Goal: Transaction & Acquisition: Purchase product/service

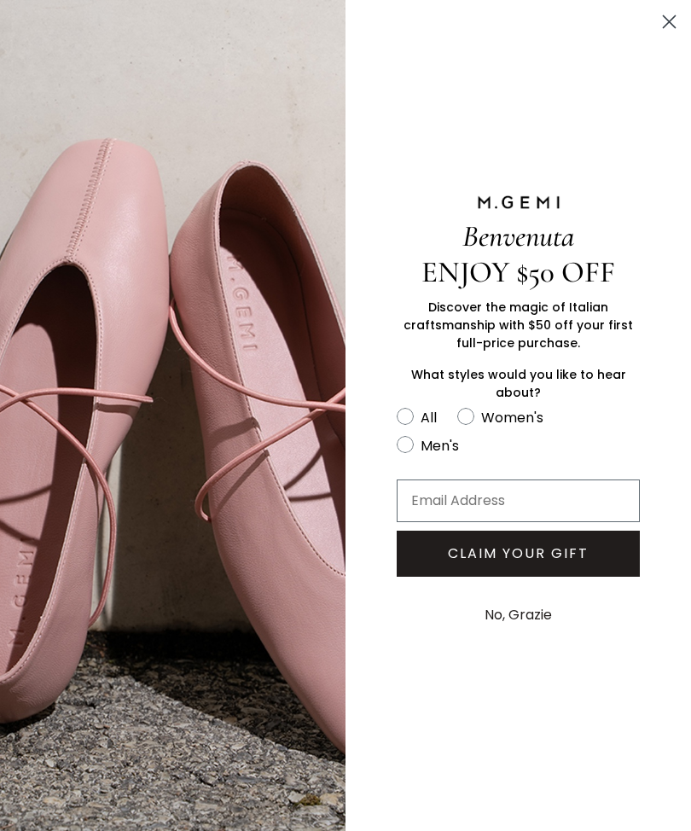
click at [471, 425] on circle "FULLSCREEN Form" at bounding box center [466, 417] width 16 height 16
click at [397, 406] on input "Women's" at bounding box center [396, 405] width 1 height 1
radio input "true"
click at [449, 508] on input "Email Address" at bounding box center [518, 500] width 243 height 43
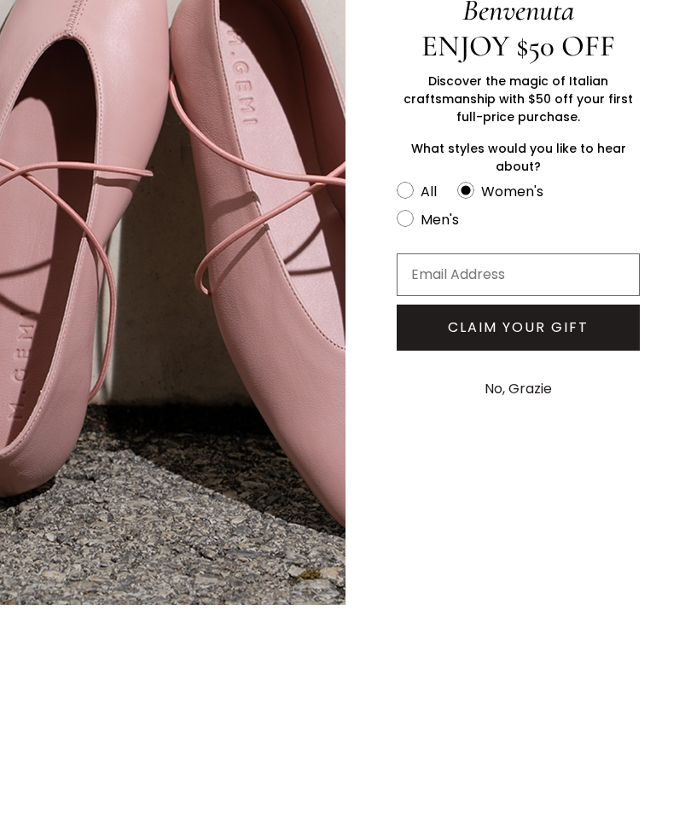
type input "[EMAIL_ADDRESS][DOMAIN_NAME]"
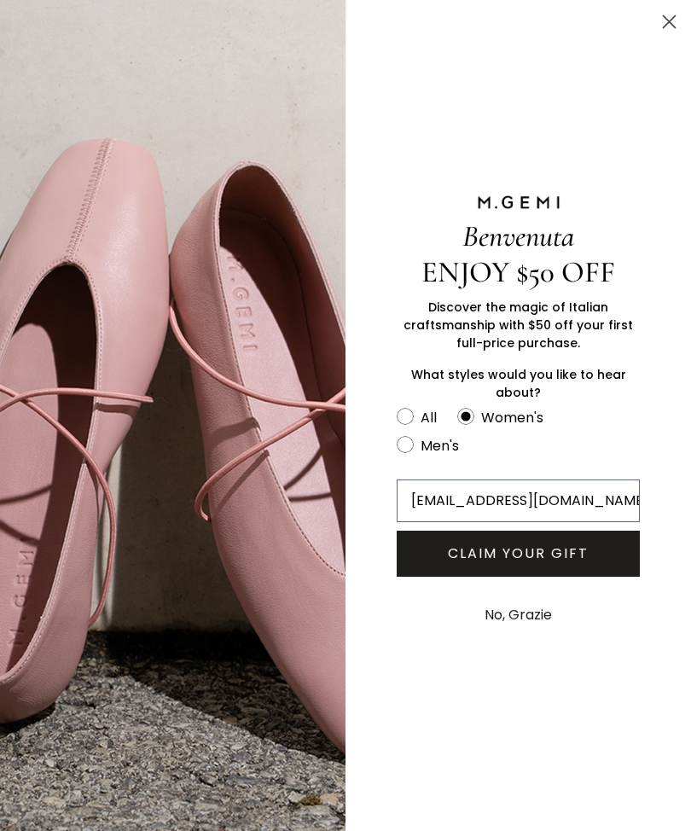
click at [548, 551] on button "CLAIM YOUR GIFT" at bounding box center [518, 554] width 243 height 46
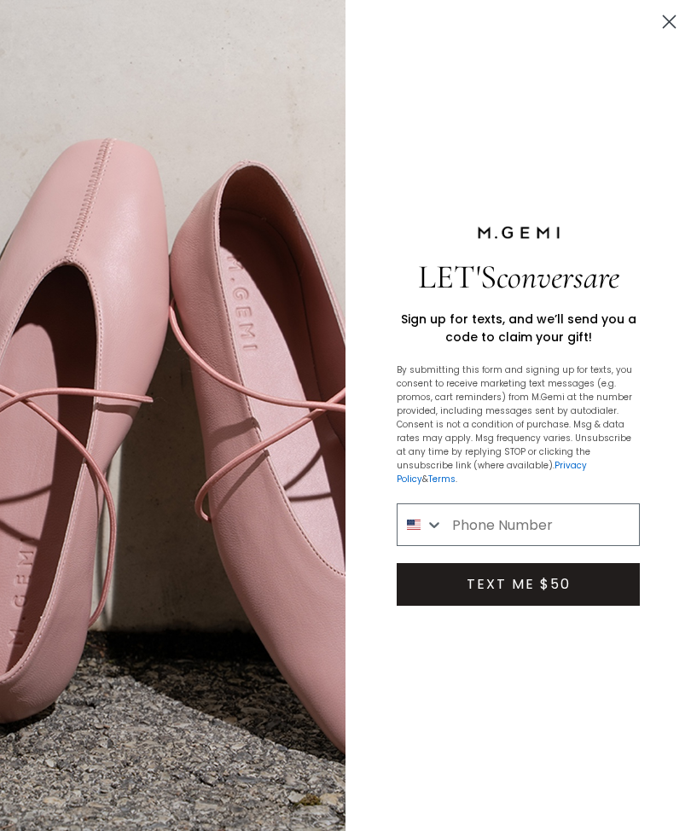
click at [572, 521] on input "Phone Number" at bounding box center [541, 524] width 195 height 41
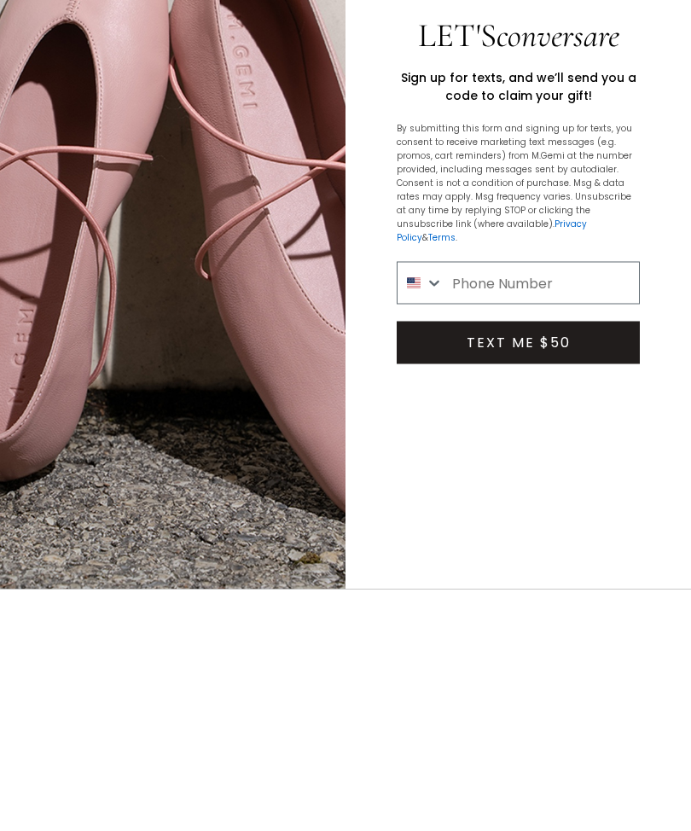
type input "[PHONE_NUMBER]"
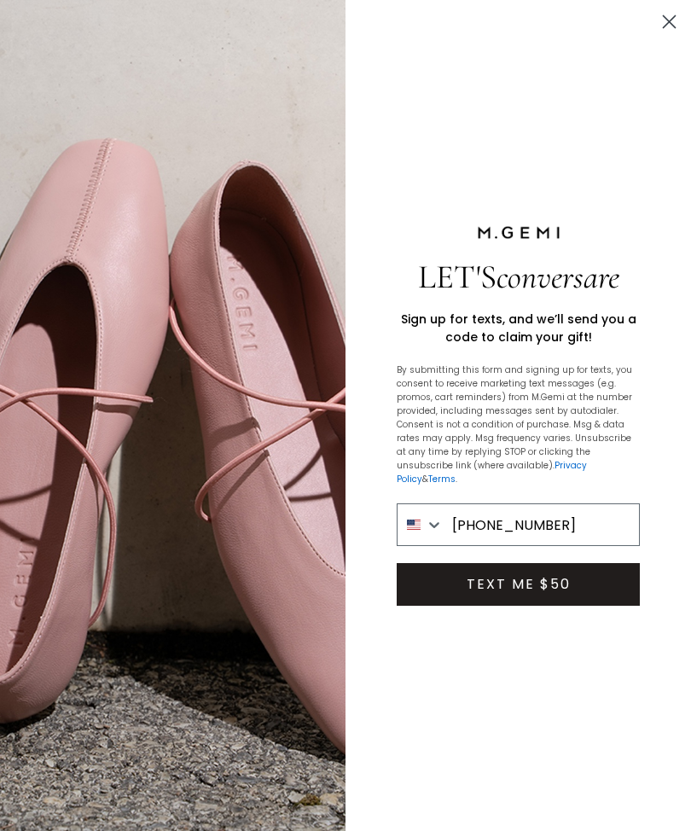
click at [541, 566] on button "TEXT ME $50" at bounding box center [518, 584] width 243 height 43
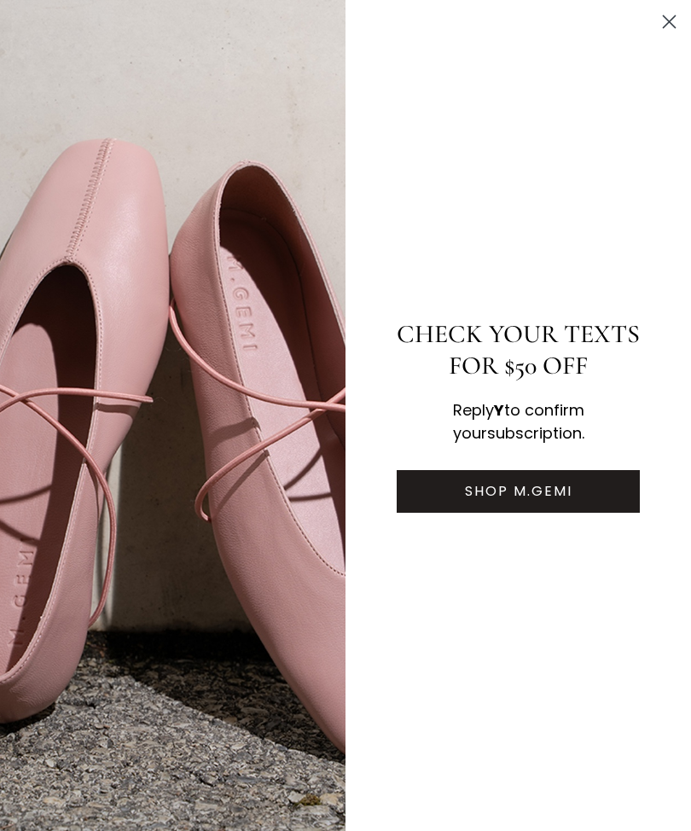
click at [506, 497] on button "SHOP M.GEMI" at bounding box center [518, 491] width 243 height 43
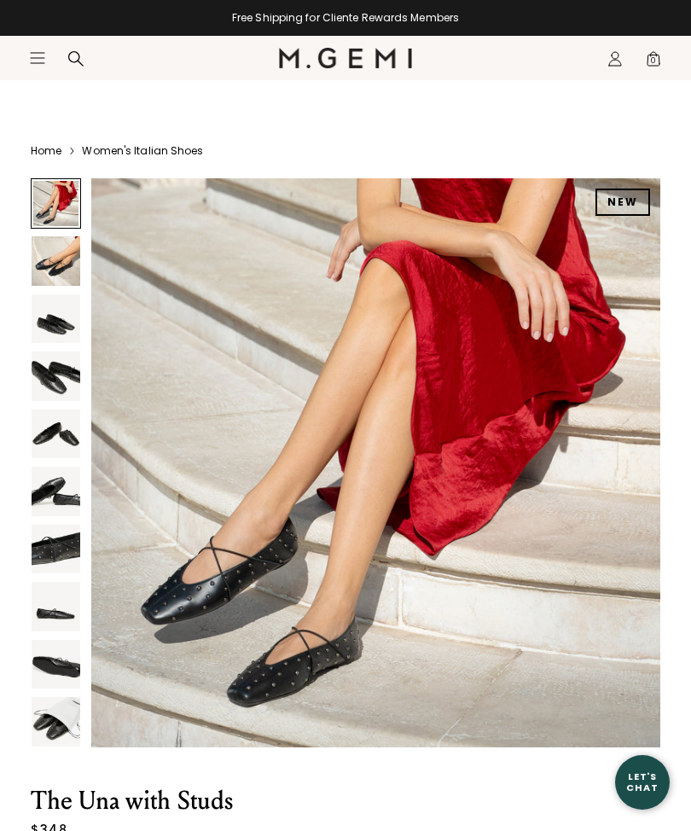
scroll to position [2, 0]
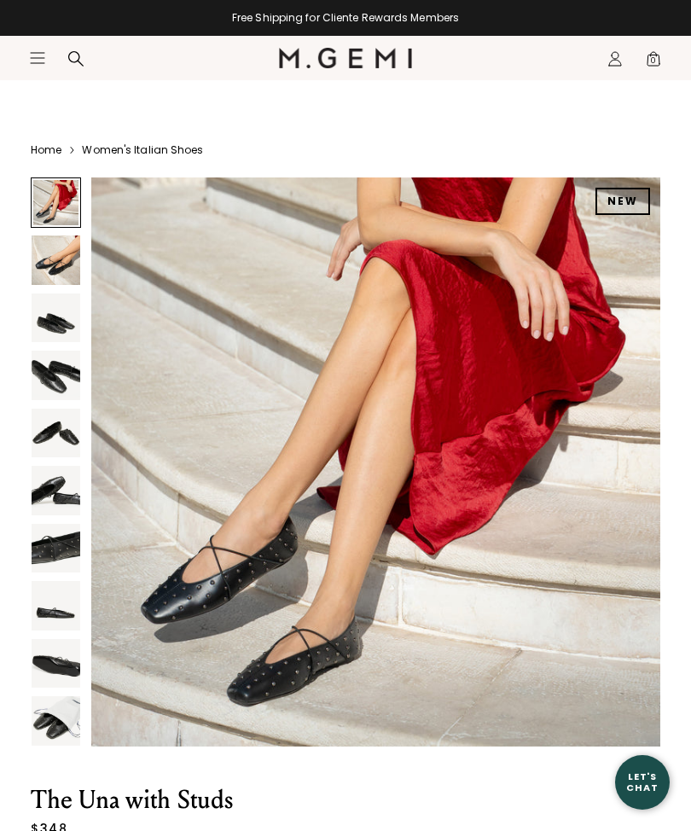
click at [296, 586] on img at bounding box center [375, 461] width 569 height 569
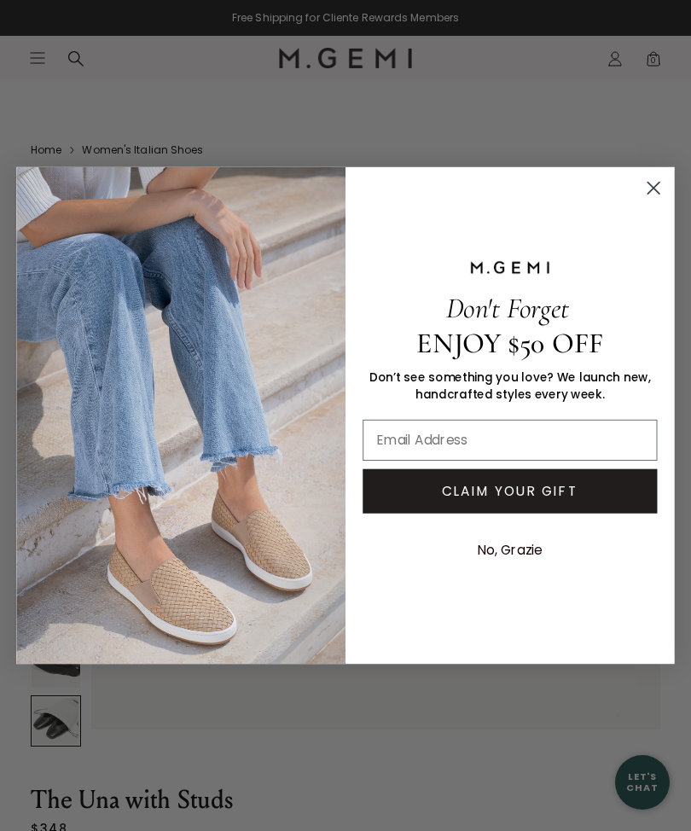
scroll to position [5287, 0]
click at [653, 195] on circle "Close dialog" at bounding box center [653, 187] width 27 height 27
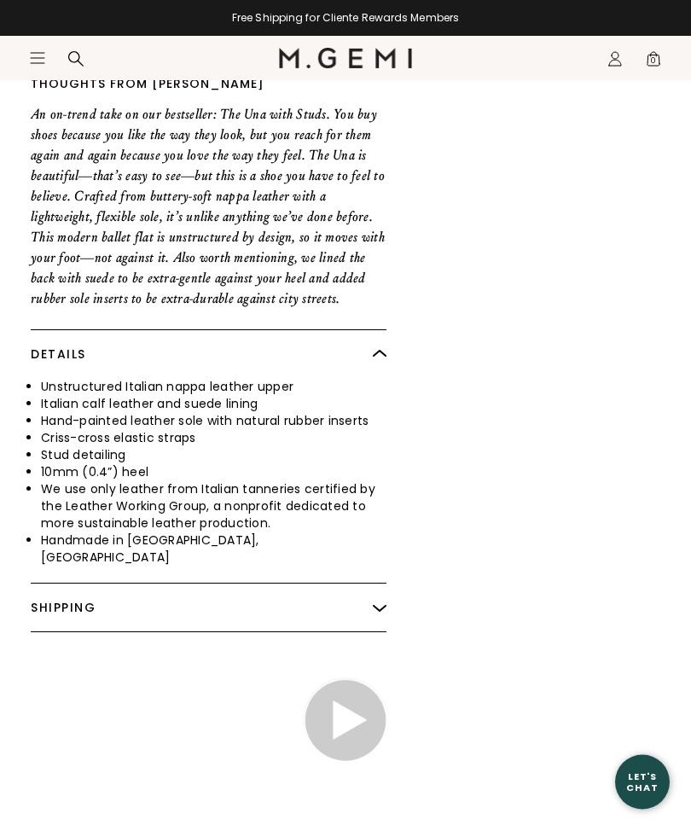
scroll to position [1181, 0]
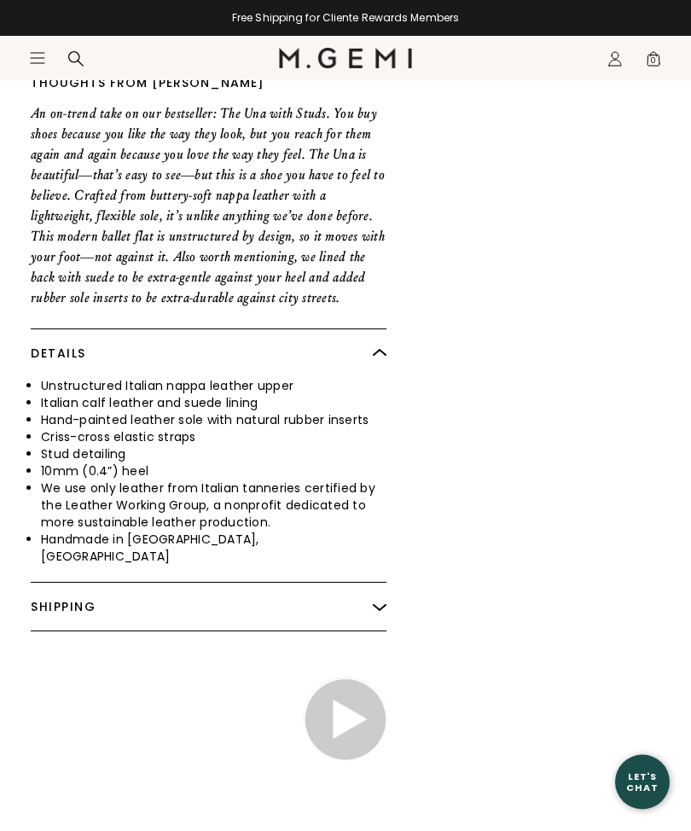
click at [374, 601] on img at bounding box center [380, 608] width 14 height 14
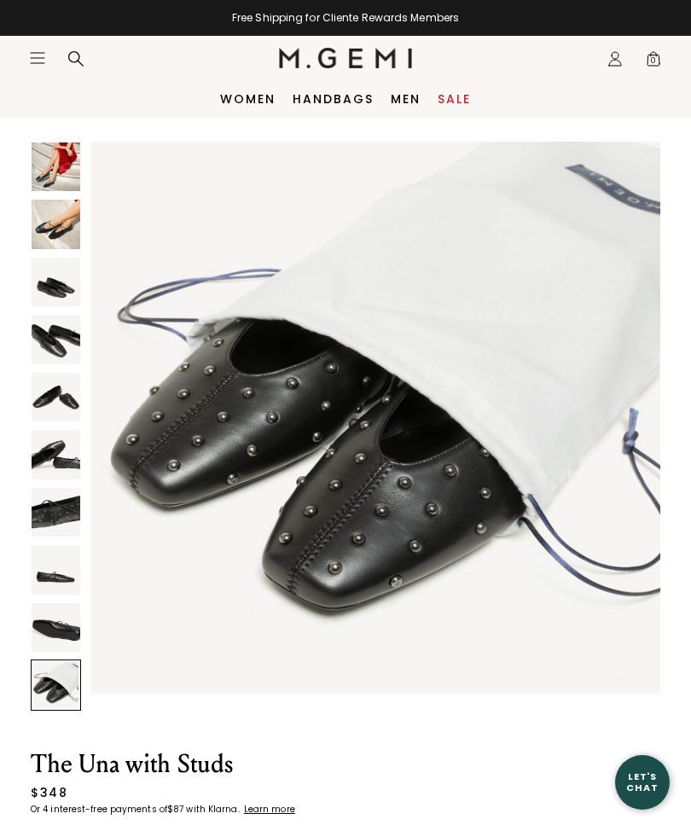
scroll to position [0, 0]
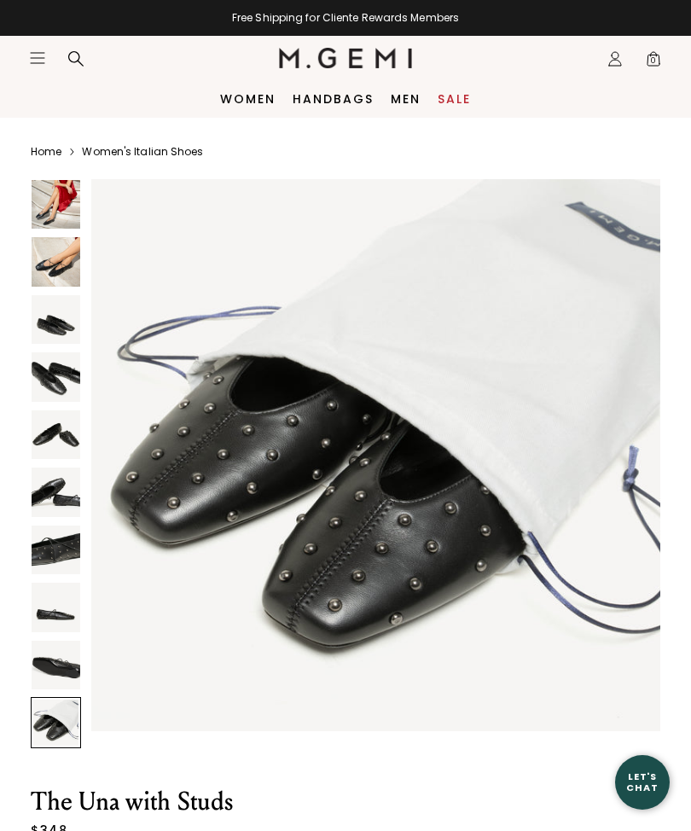
click at [56, 206] on img at bounding box center [56, 204] width 49 height 49
